Goal: Check status: Check status

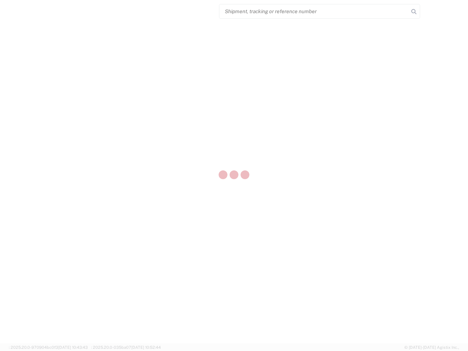
select select "US"
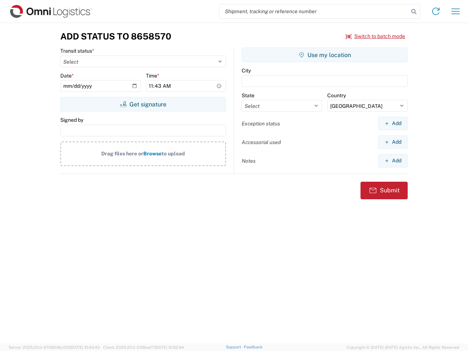
click at [314, 11] on input "search" at bounding box center [313, 11] width 189 height 14
click at [414, 12] on icon at bounding box center [414, 12] width 10 height 10
click at [436, 11] on icon at bounding box center [436, 11] width 12 height 12
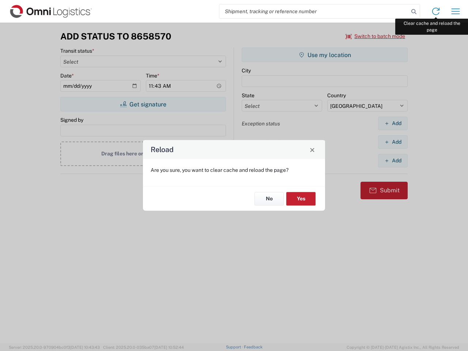
click at [455, 11] on div "Reload Are you sure, you want to clear cache and reload the page? No Yes" at bounding box center [234, 175] width 468 height 351
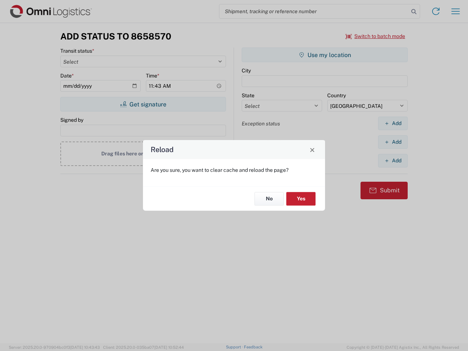
click at [375, 36] on div "Reload Are you sure, you want to clear cache and reload the page? No Yes" at bounding box center [234, 175] width 468 height 351
click at [143, 104] on div "Reload Are you sure, you want to clear cache and reload the page? No Yes" at bounding box center [234, 175] width 468 height 351
click at [325, 55] on div "Reload Are you sure, you want to clear cache and reload the page? No Yes" at bounding box center [234, 175] width 468 height 351
click at [393, 123] on div "Reload Are you sure, you want to clear cache and reload the page? No Yes" at bounding box center [234, 175] width 468 height 351
click at [393, 142] on div "Reload Are you sure, you want to clear cache and reload the page? No Yes" at bounding box center [234, 175] width 468 height 351
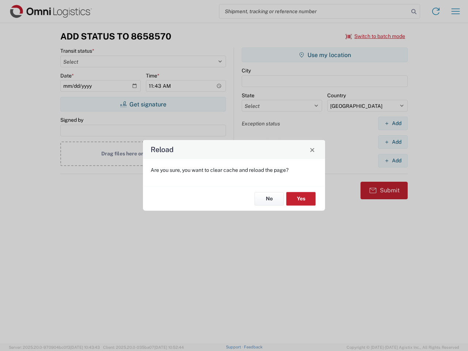
click at [393, 160] on div "Reload Are you sure, you want to clear cache and reload the page? No Yes" at bounding box center [234, 175] width 468 height 351
